Goal: Contribute content: Contribute content

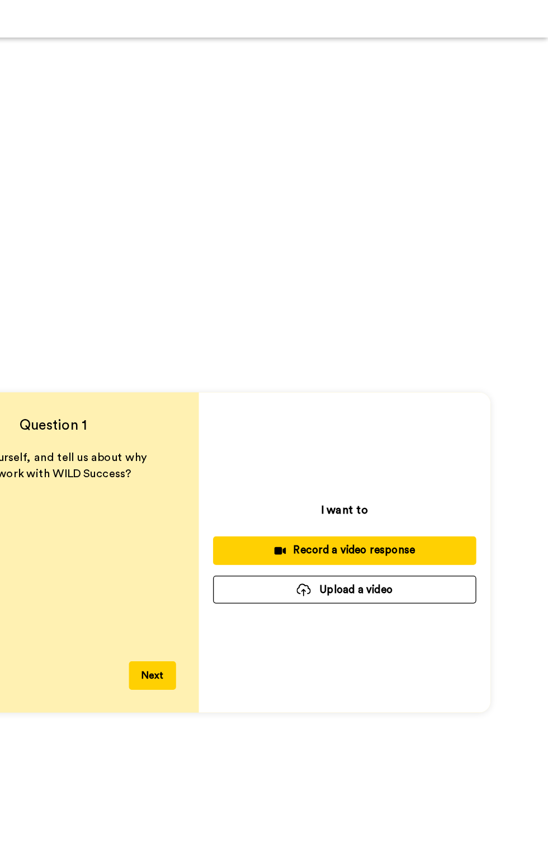
click at [365, 471] on button "Upload a video" at bounding box center [388, 469] width 206 height 22
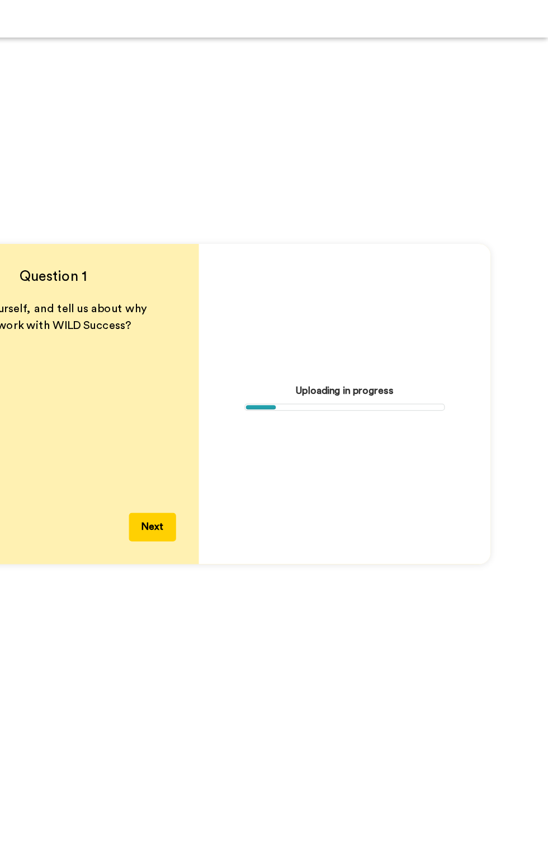
scroll to position [117, 0]
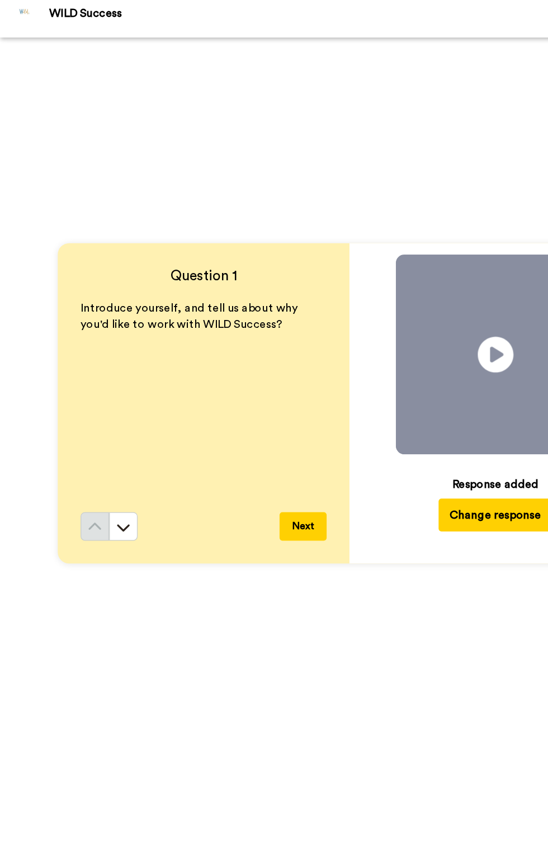
click at [237, 419] on button "Next" at bounding box center [237, 419] width 37 height 22
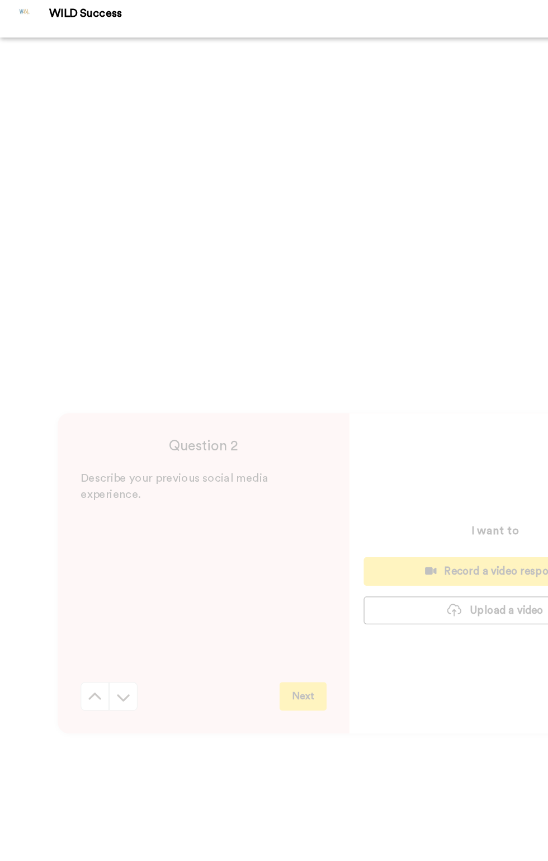
scroll to position [808, 0]
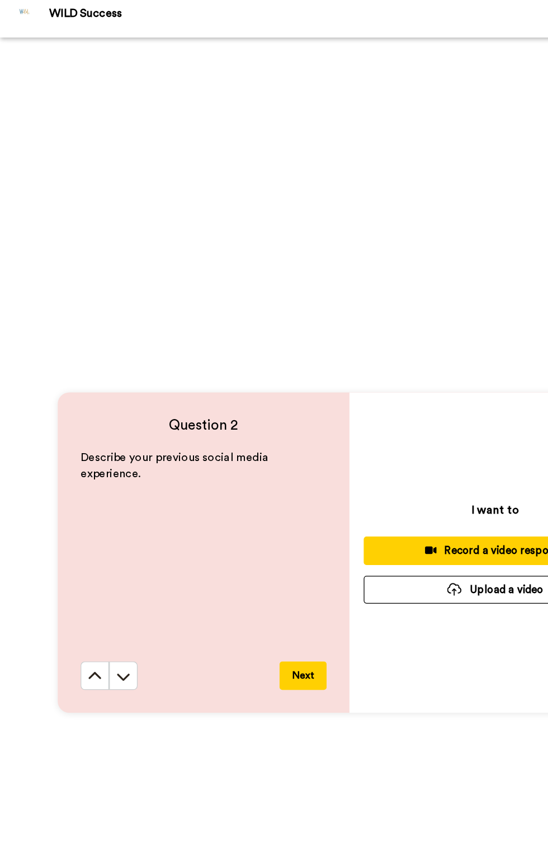
click at [354, 477] on button "Upload a video" at bounding box center [388, 469] width 206 height 22
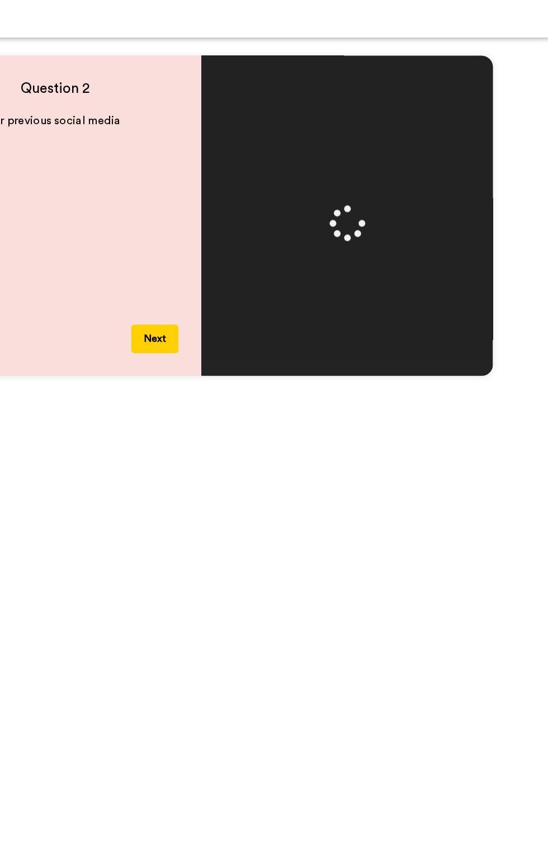
scroll to position [1041, 0]
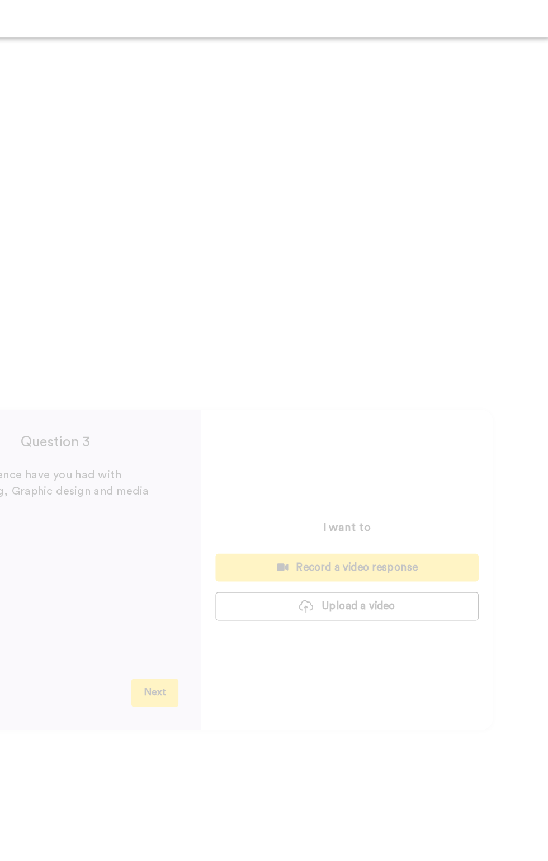
scroll to position [1616, 0]
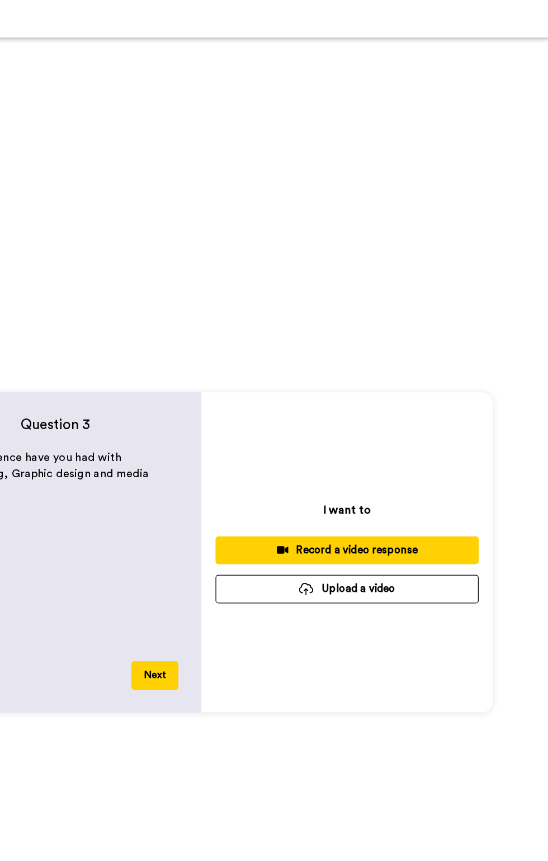
click at [399, 469] on button "Upload a video" at bounding box center [388, 468] width 206 height 22
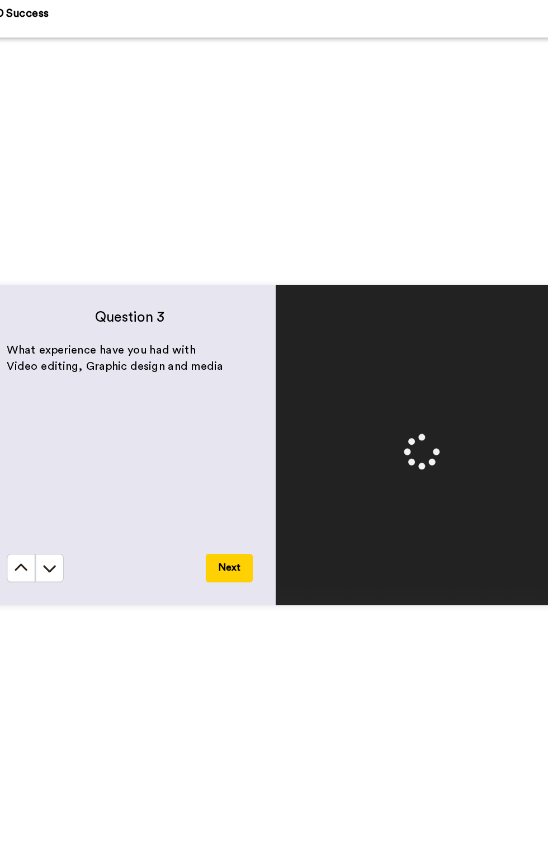
scroll to position [1746, 0]
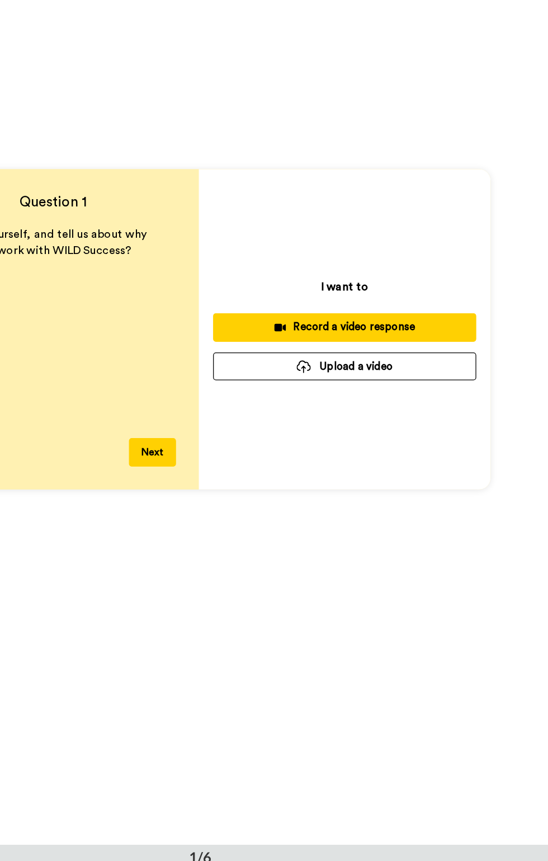
click at [399, 468] on button "Upload a video" at bounding box center [388, 469] width 206 height 22
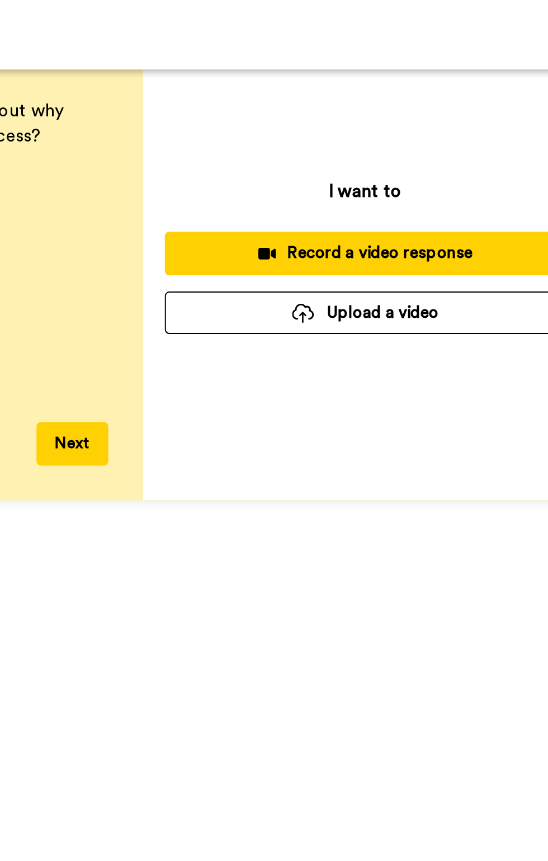
scroll to position [306, 0]
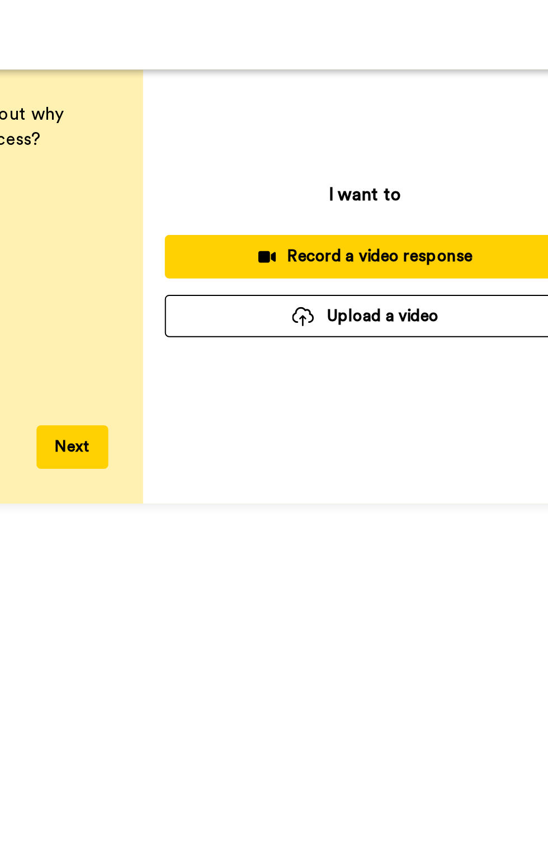
click at [385, 161] on button "Upload a video" at bounding box center [388, 163] width 206 height 22
click at [387, 162] on button "Upload a video" at bounding box center [388, 163] width 206 height 22
click at [375, 161] on button "Upload a video" at bounding box center [388, 163] width 206 height 22
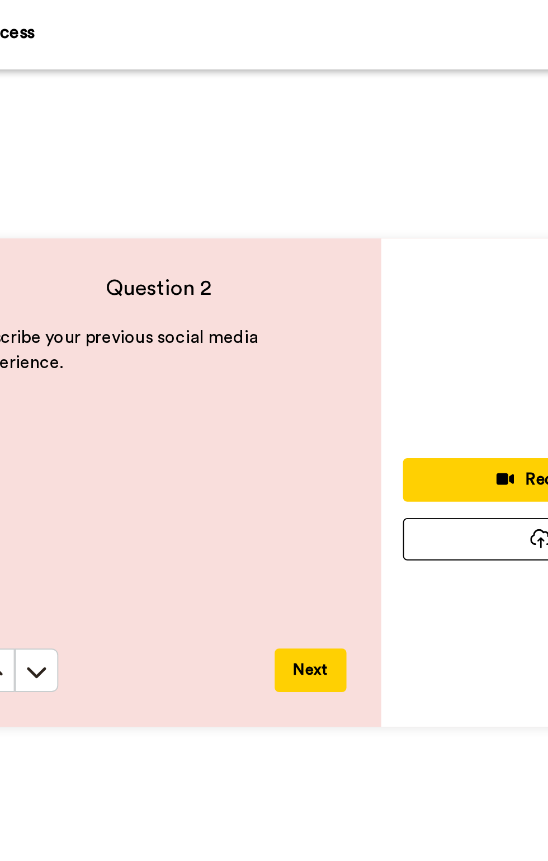
scroll to position [987, 0]
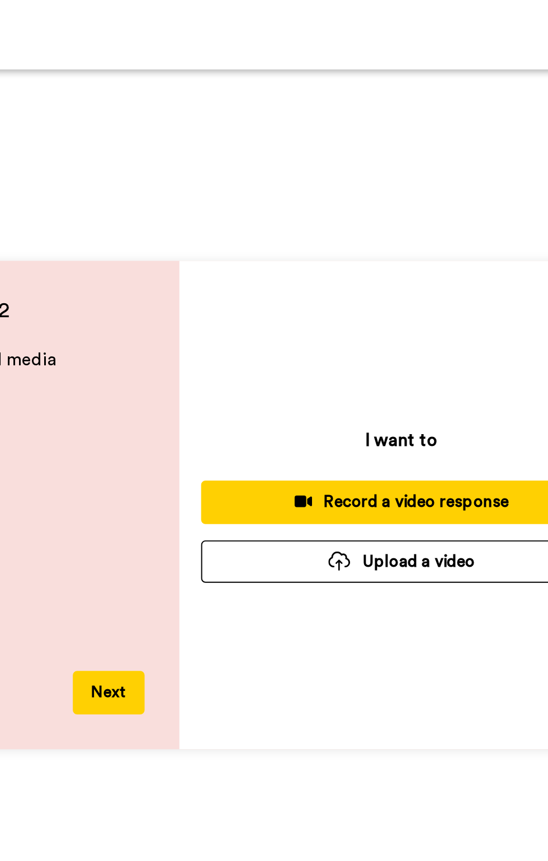
click at [391, 285] on button "Upload a video" at bounding box center [388, 289] width 206 height 22
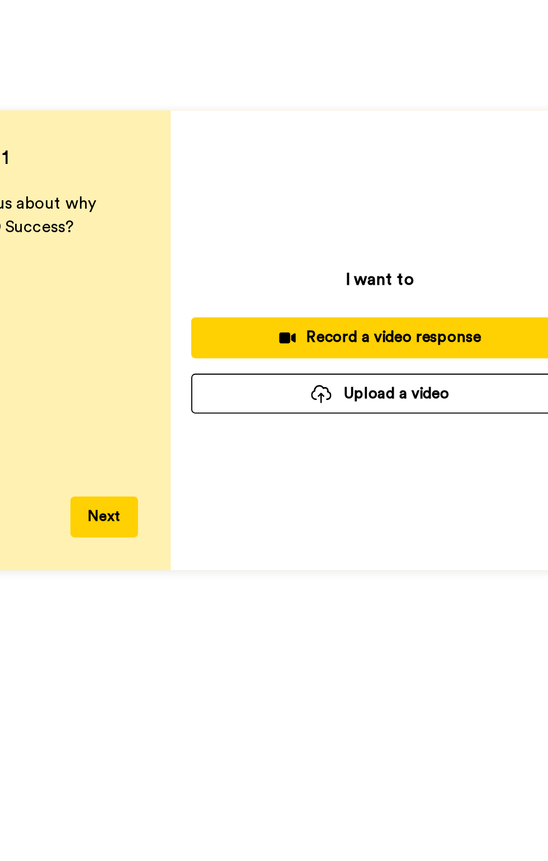
click at [370, 472] on button "Upload a video" at bounding box center [388, 463] width 206 height 22
click at [368, 470] on button "Upload a video" at bounding box center [388, 463] width 206 height 22
click at [369, 473] on button "Upload a video" at bounding box center [388, 463] width 206 height 22
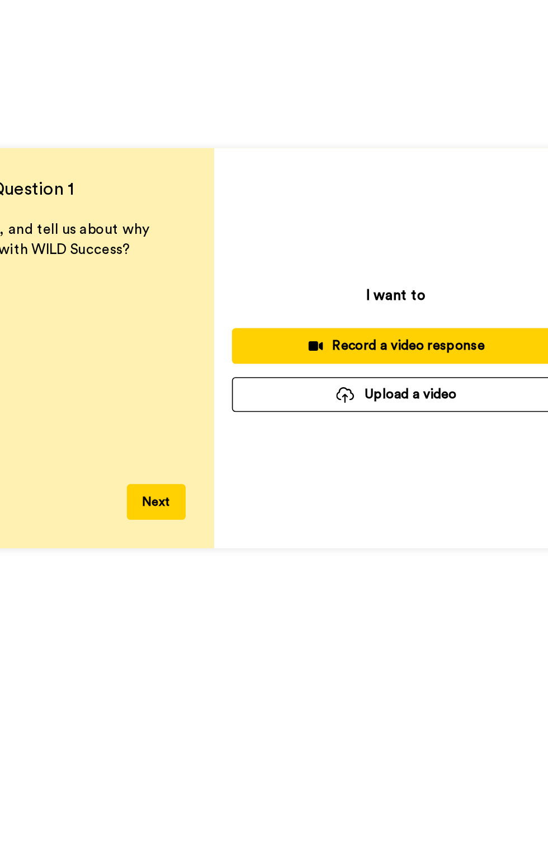
scroll to position [7, 0]
